Goal: Navigation & Orientation: Find specific page/section

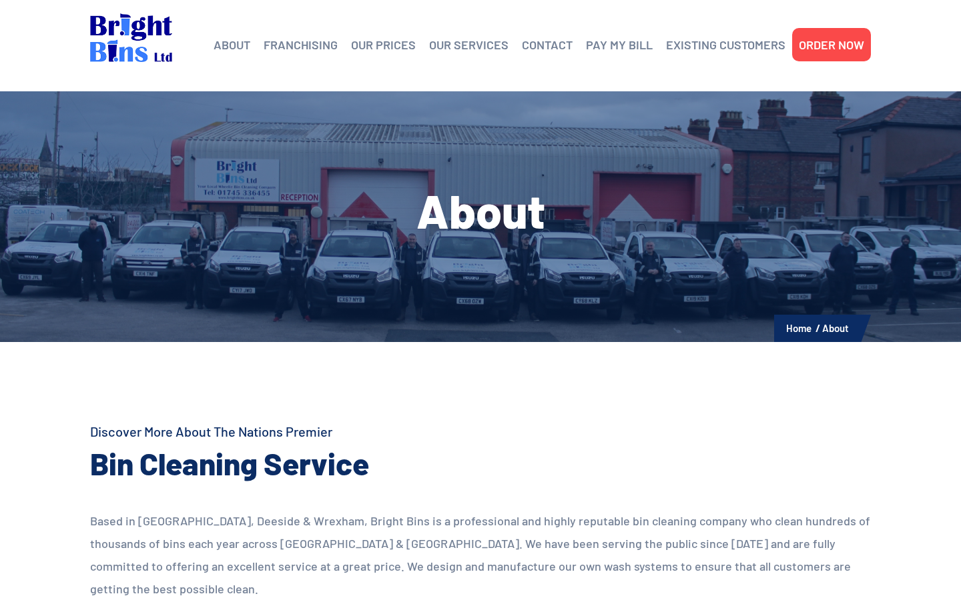
scroll to position [1547, 0]
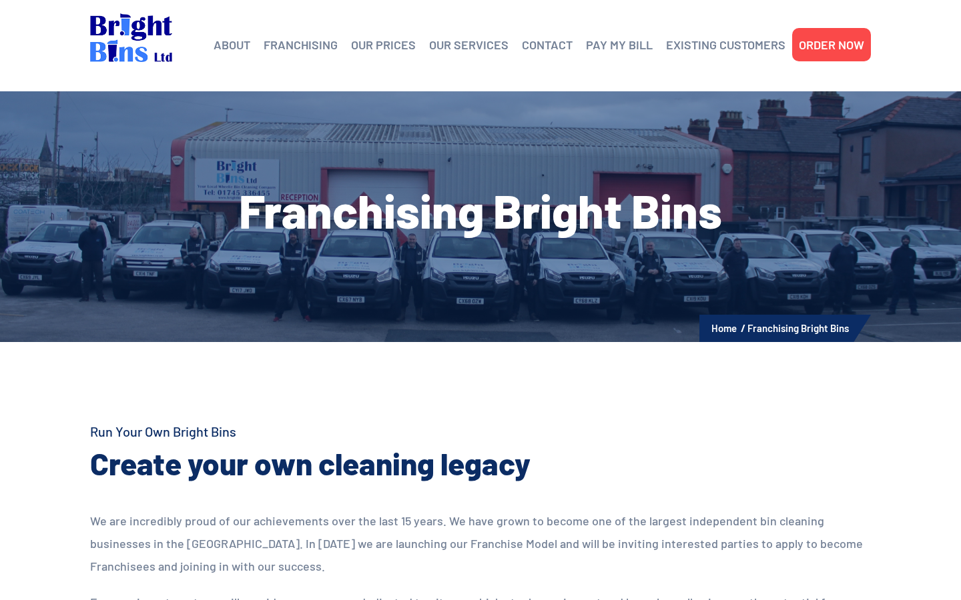
scroll to position [1234, 0]
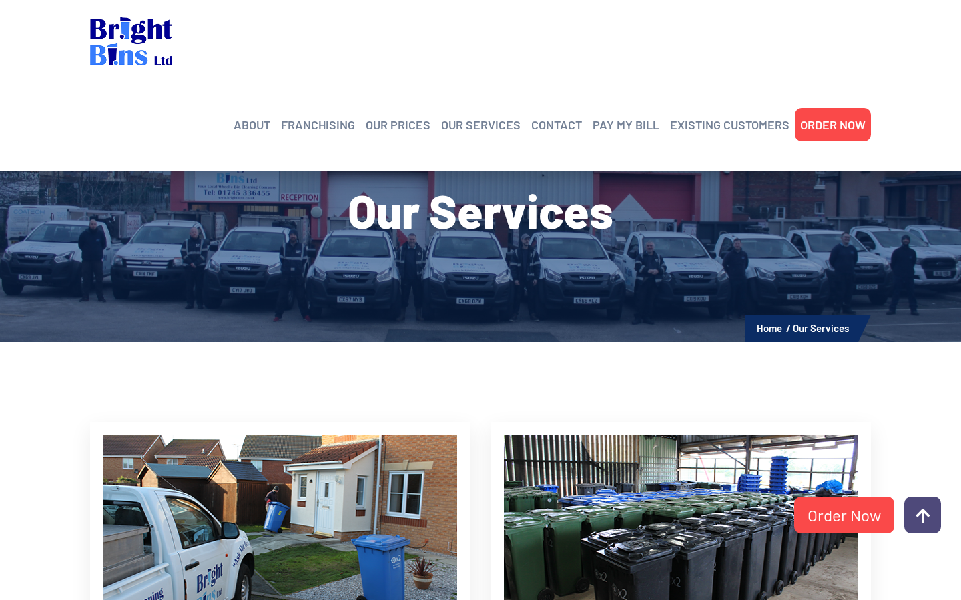
scroll to position [517, 0]
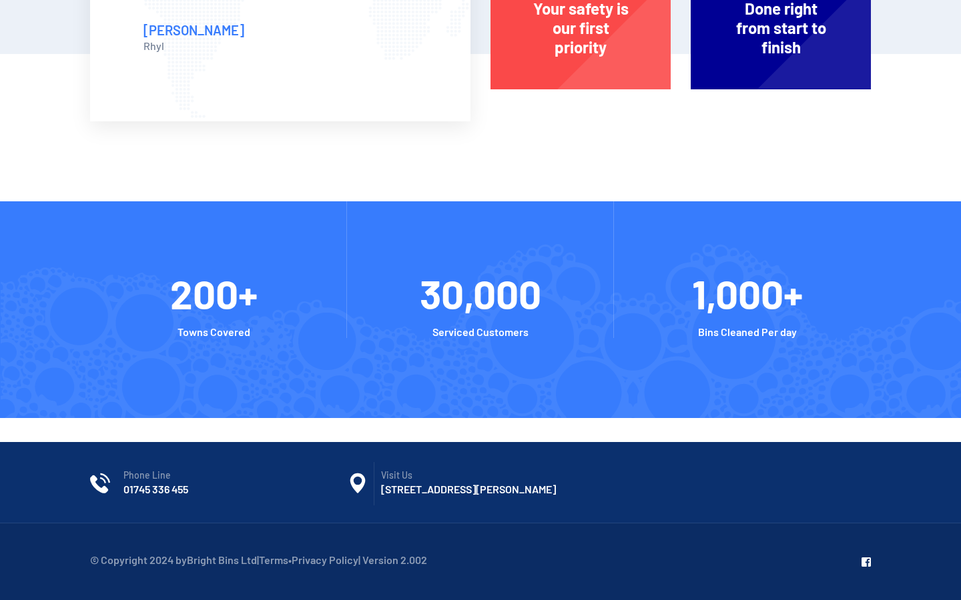
scroll to position [51, 0]
